Goal: Transaction & Acquisition: Obtain resource

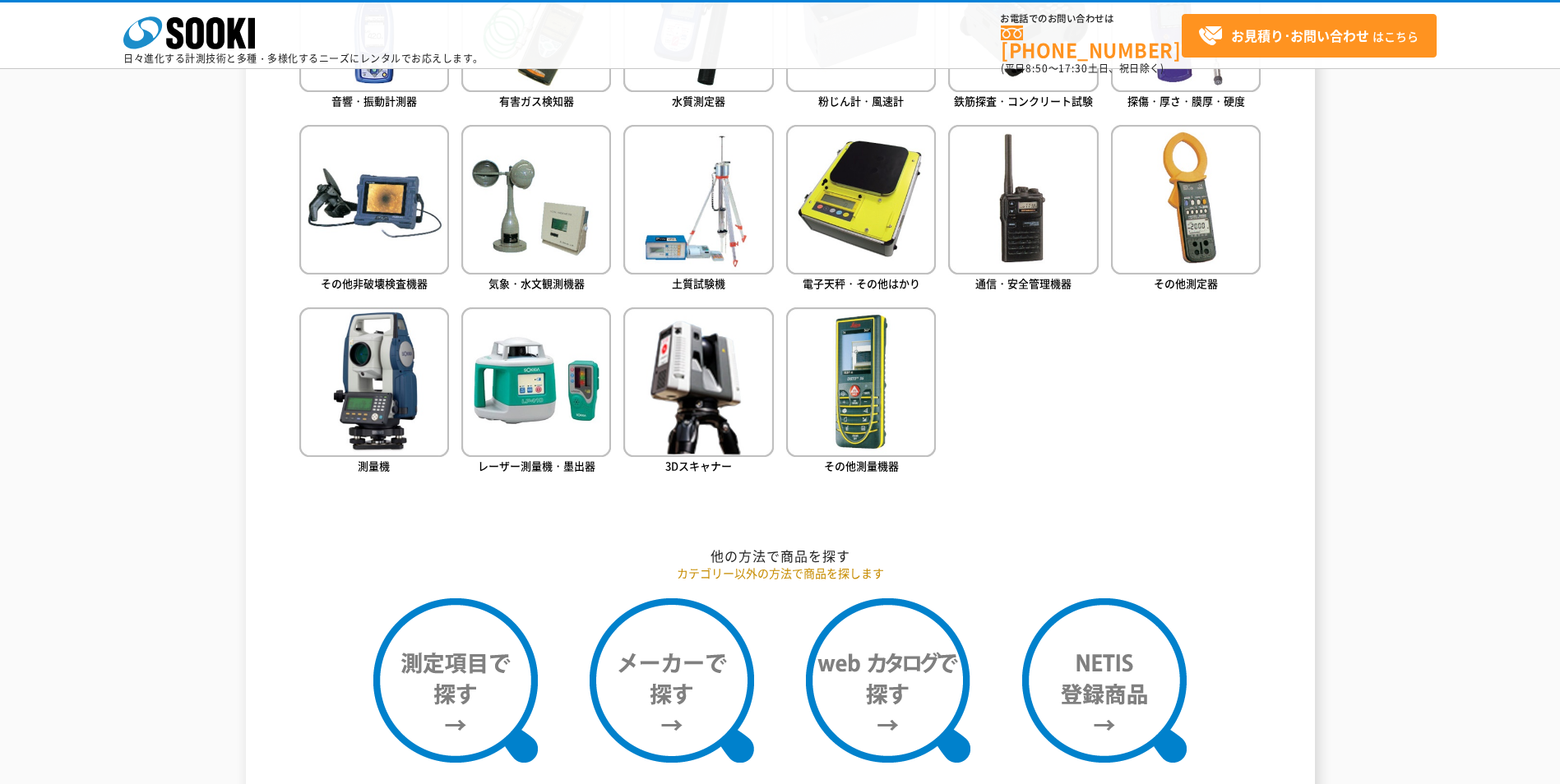
scroll to position [1398, 0]
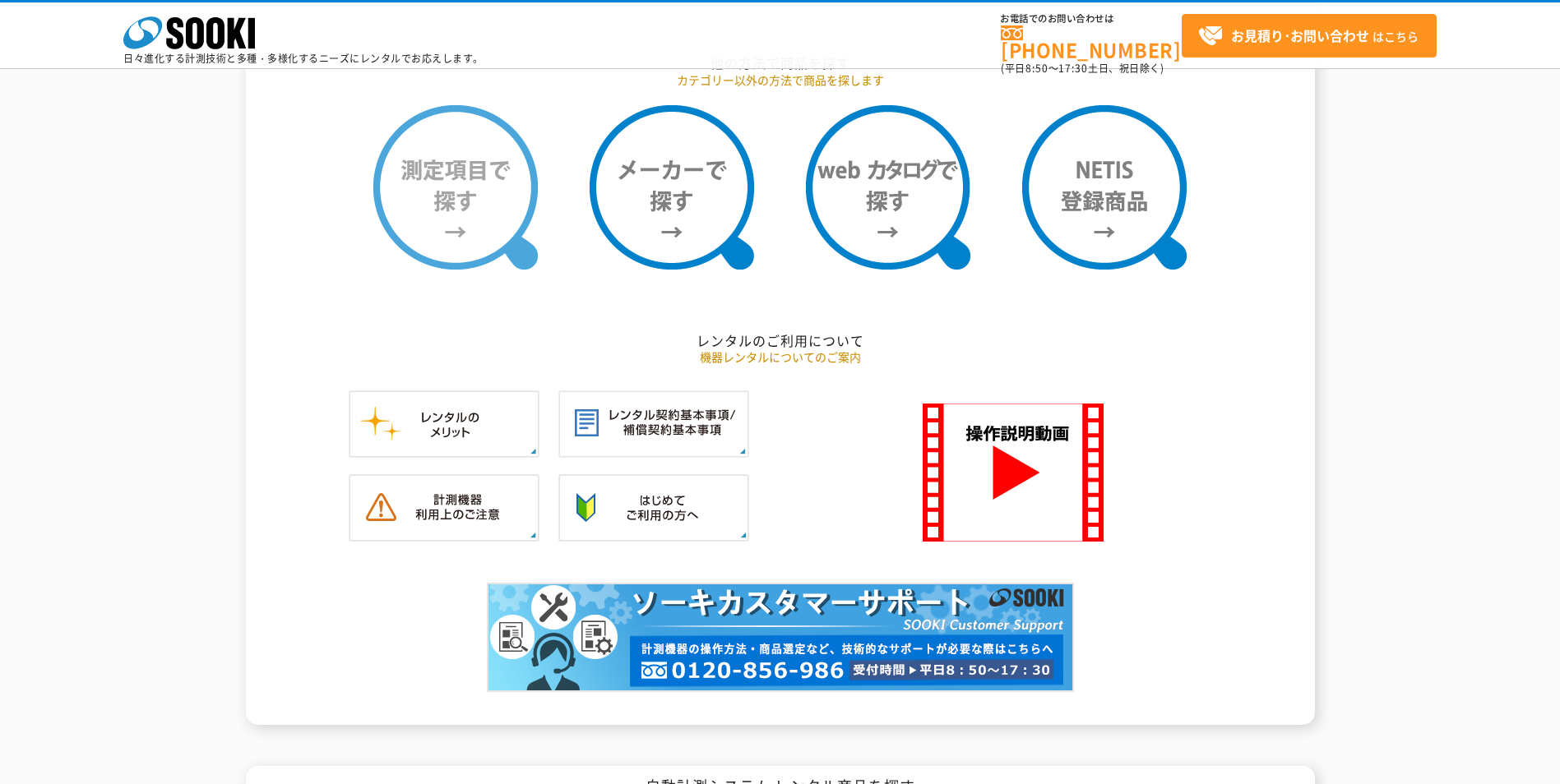
click at [465, 164] on img at bounding box center [456, 187] width 165 height 165
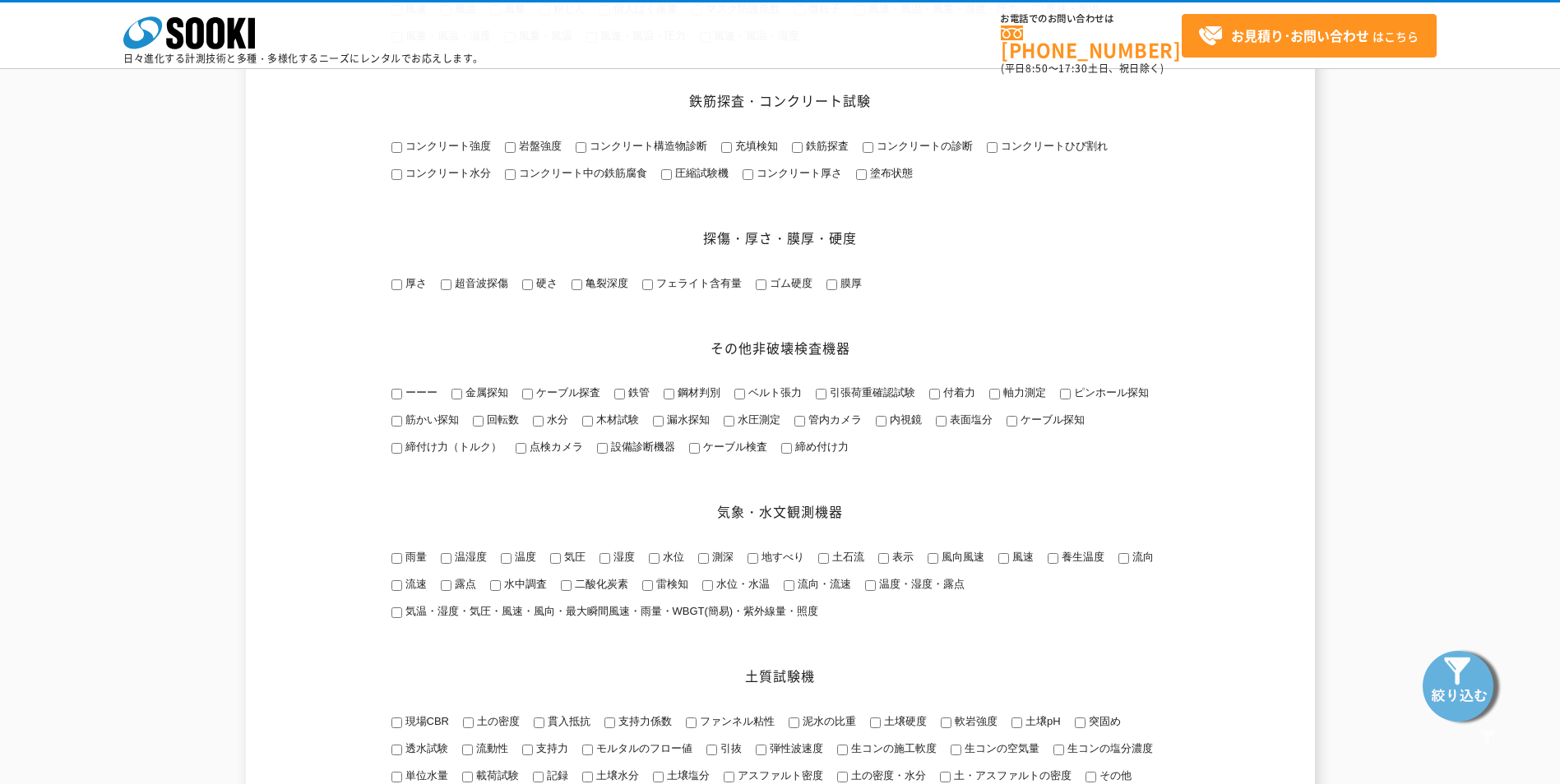
scroll to position [986, 0]
click at [460, 401] on input "金属探知" at bounding box center [456, 394] width 10 height 10
checkbox input "true"
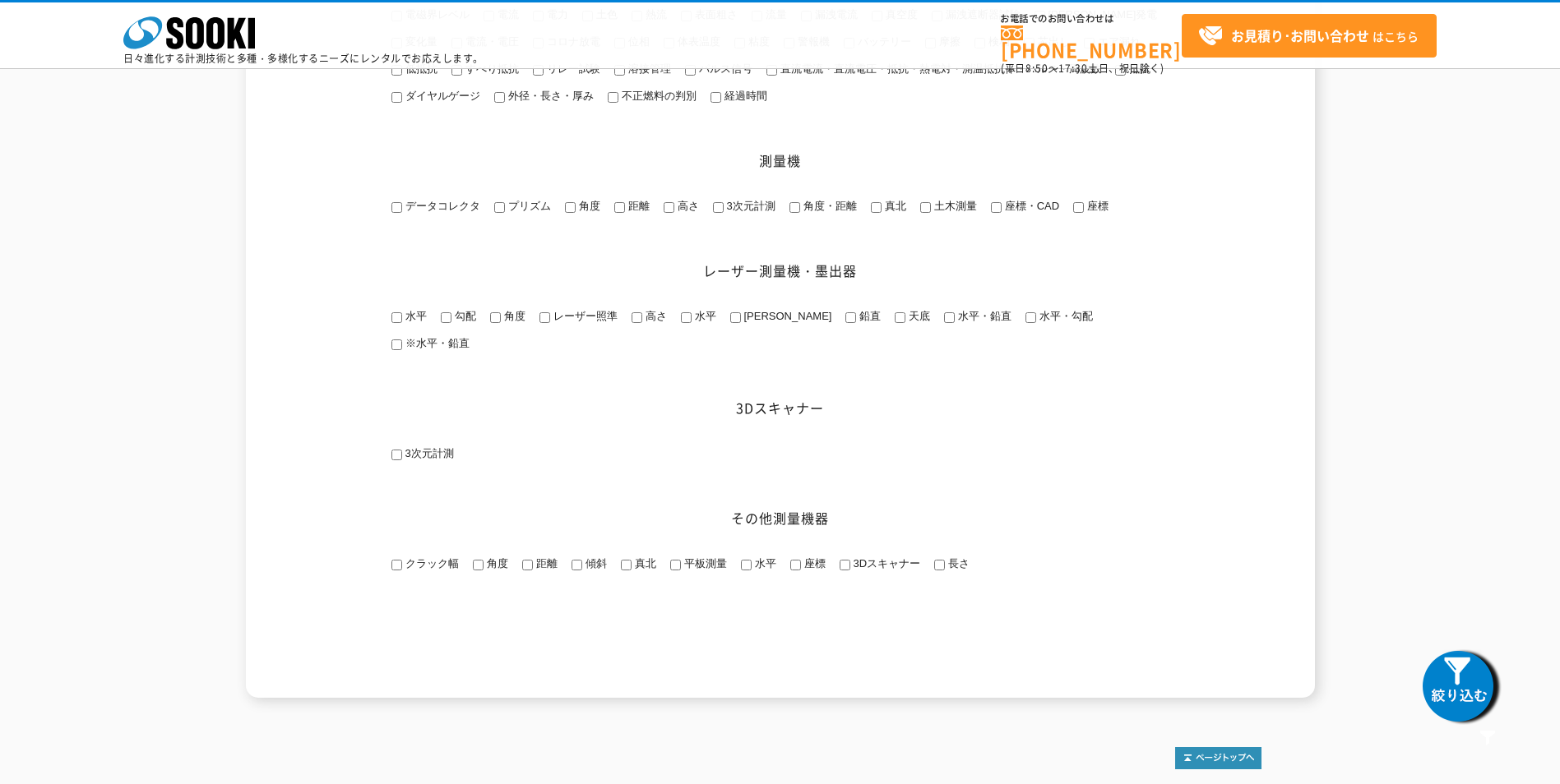
scroll to position [2334, 0]
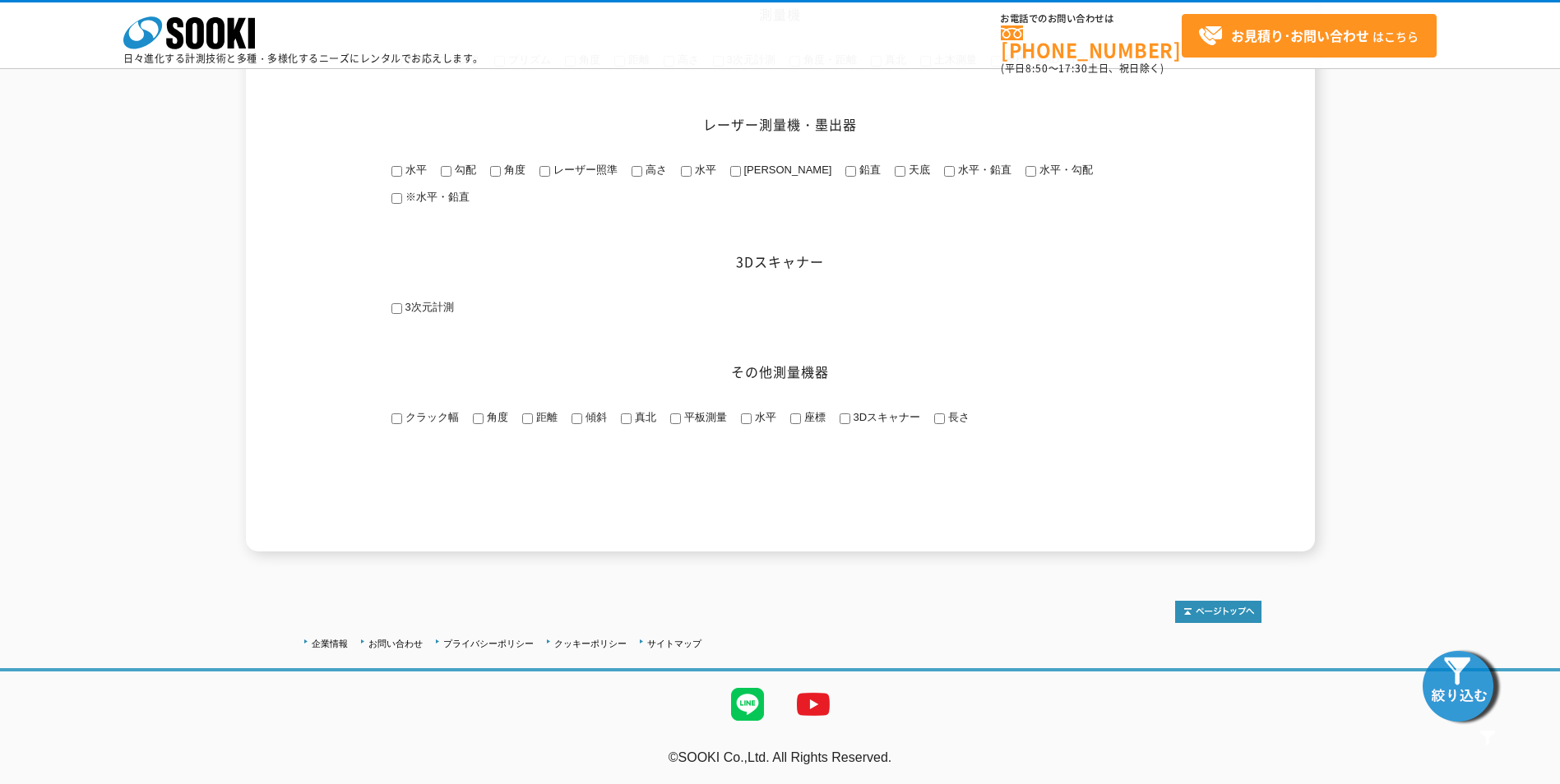
click at [1439, 673] on img at bounding box center [1462, 686] width 82 height 82
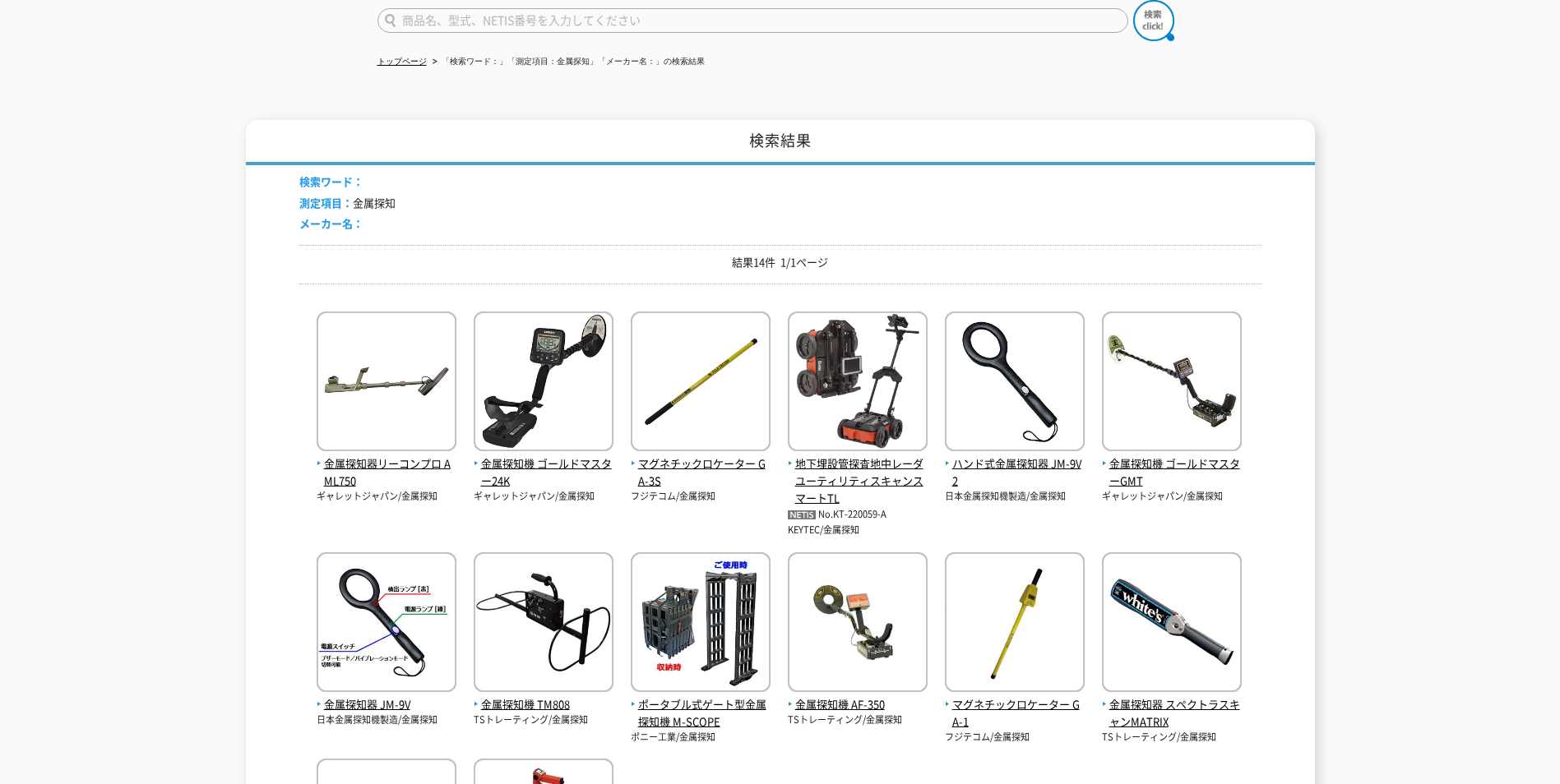
scroll to position [329, 0]
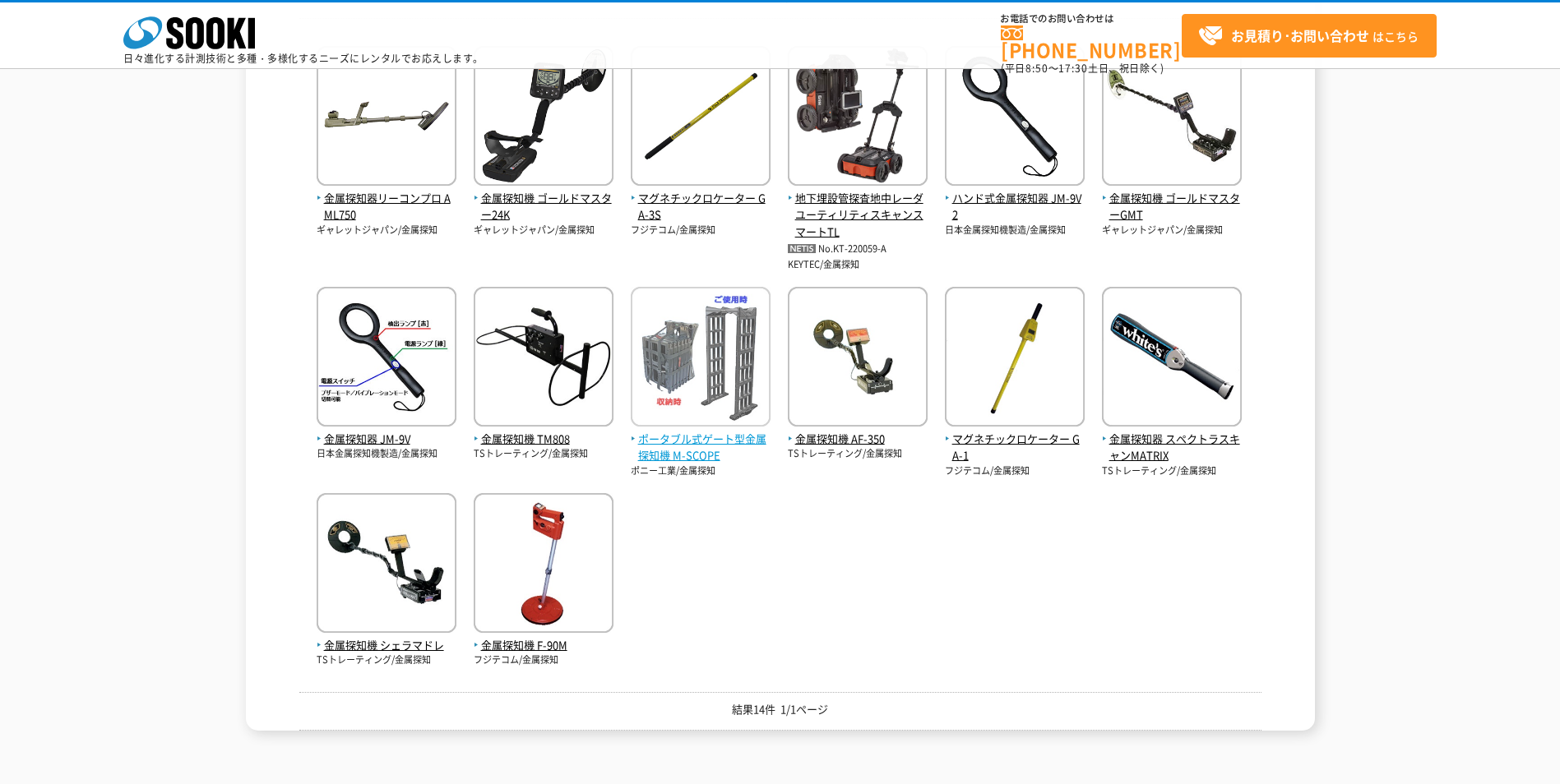
click at [697, 354] on img at bounding box center [700, 359] width 140 height 144
